Goal: Browse casually

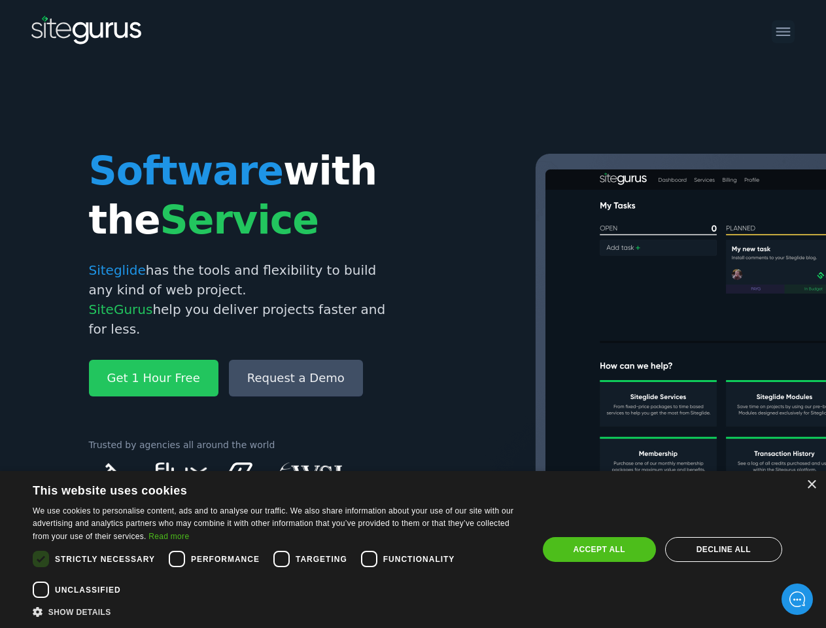
click at [441, 314] on img at bounding box center [801, 370] width 720 height 433
click at [811, 485] on div "×" at bounding box center [811, 485] width 10 height 10
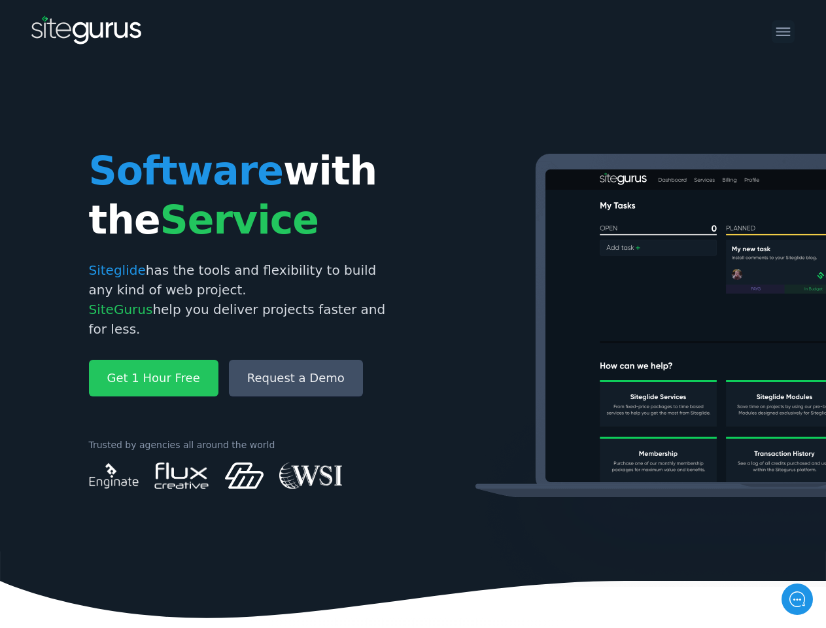
click at [41, 559] on icon at bounding box center [413, 584] width 826 height 67
click at [177, 559] on icon at bounding box center [413, 584] width 826 height 67
click at [281, 559] on icon at bounding box center [413, 584] width 826 height 67
click at [441, 559] on img at bounding box center [801, 370] width 720 height 433
click at [41, 589] on icon at bounding box center [413, 584] width 826 height 67
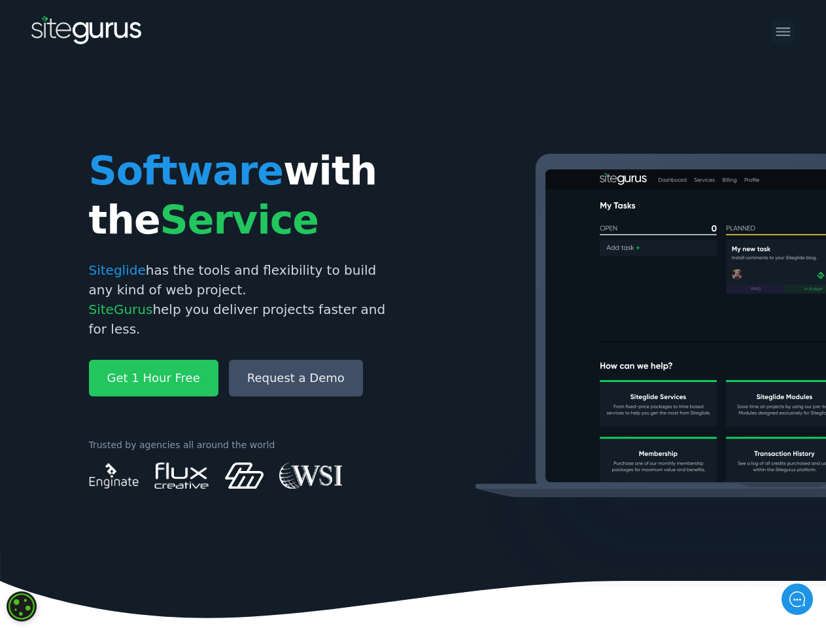
click at [599, 549] on img at bounding box center [801, 370] width 720 height 433
click at [723, 549] on img at bounding box center [801, 370] width 720 height 433
